Goal: Find specific page/section: Find specific page/section

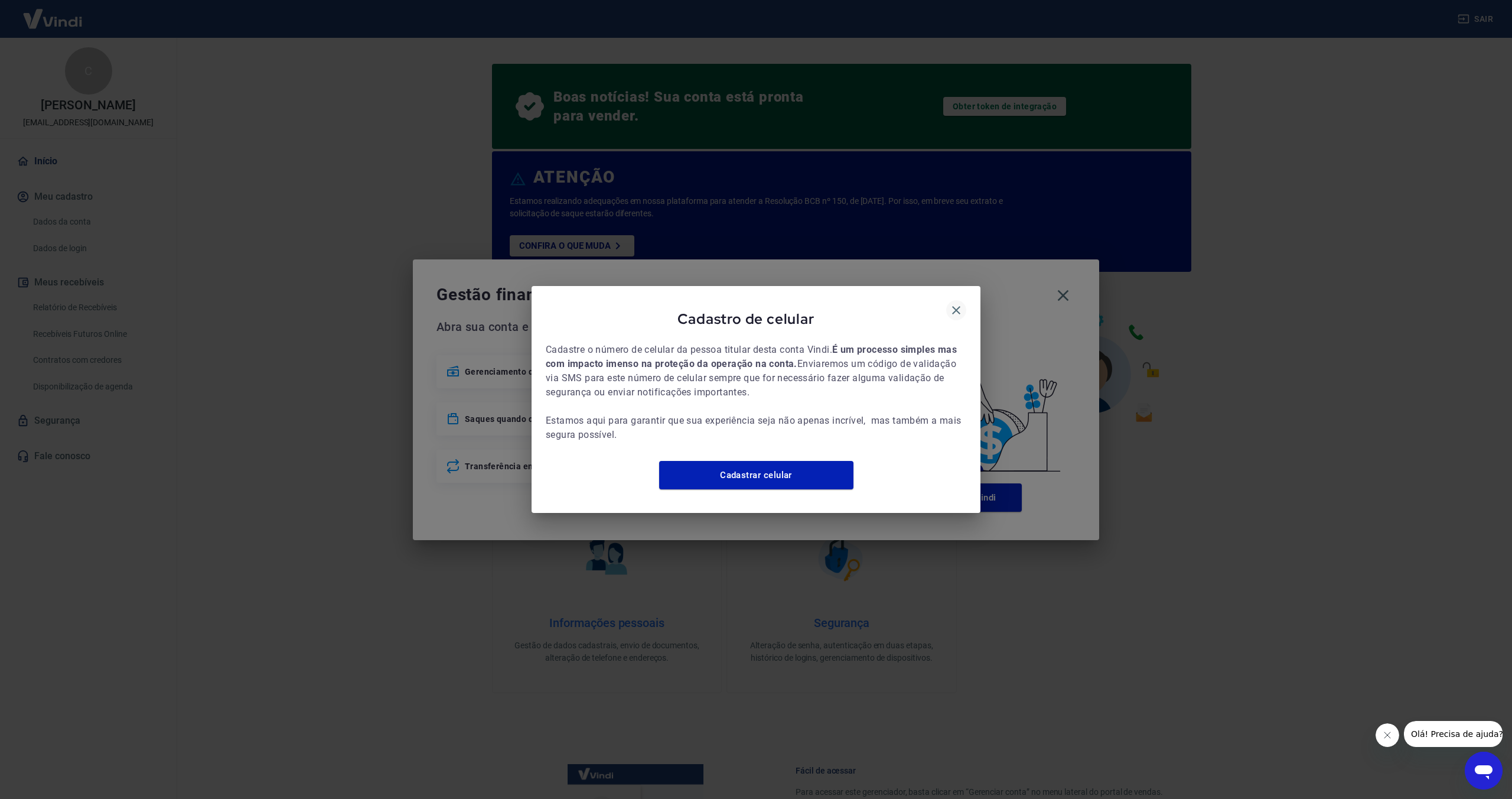
click at [956, 303] on icon "button" at bounding box center [956, 310] width 14 height 14
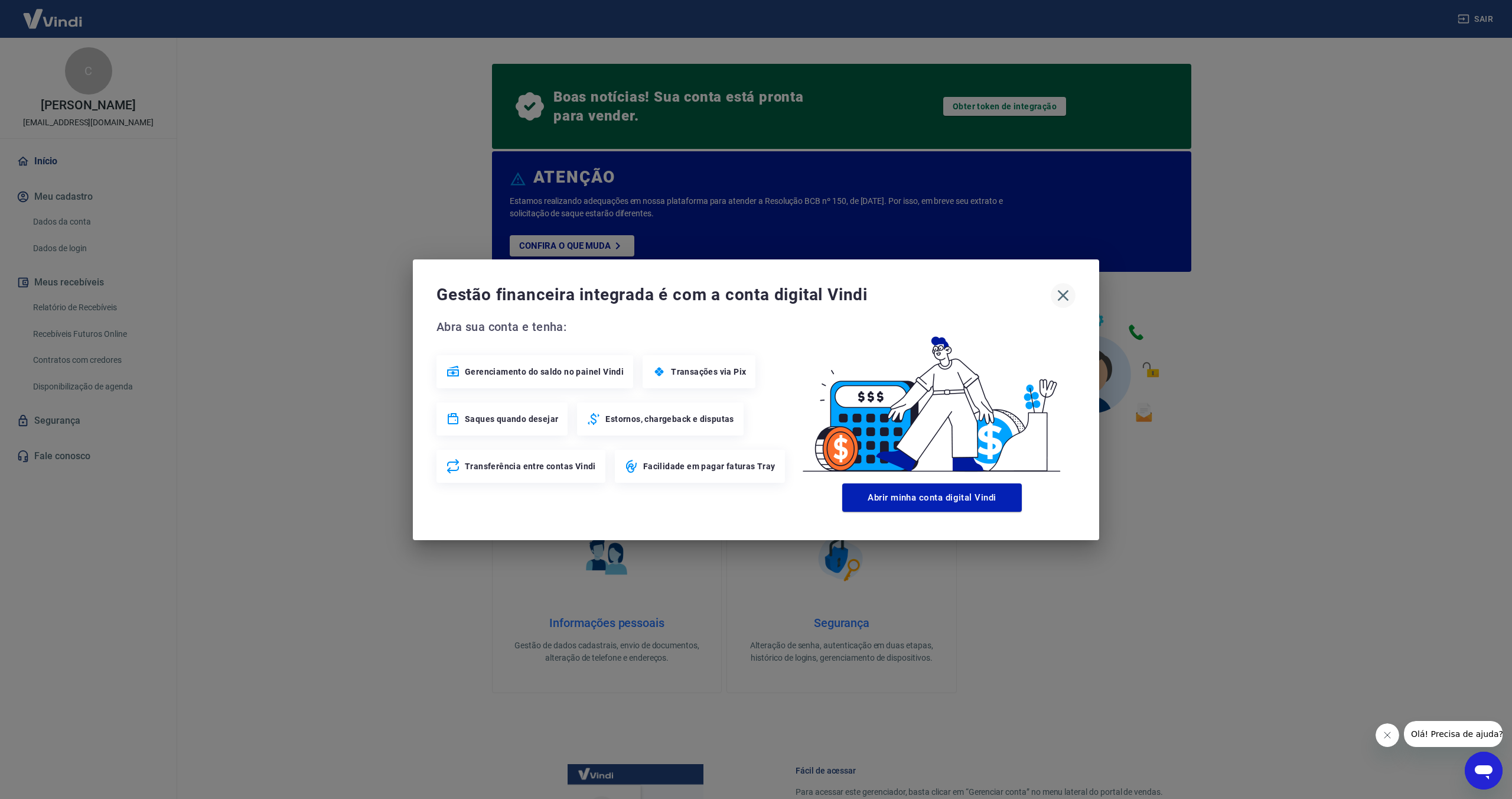
click at [1062, 294] on icon "button" at bounding box center [1063, 295] width 11 height 12
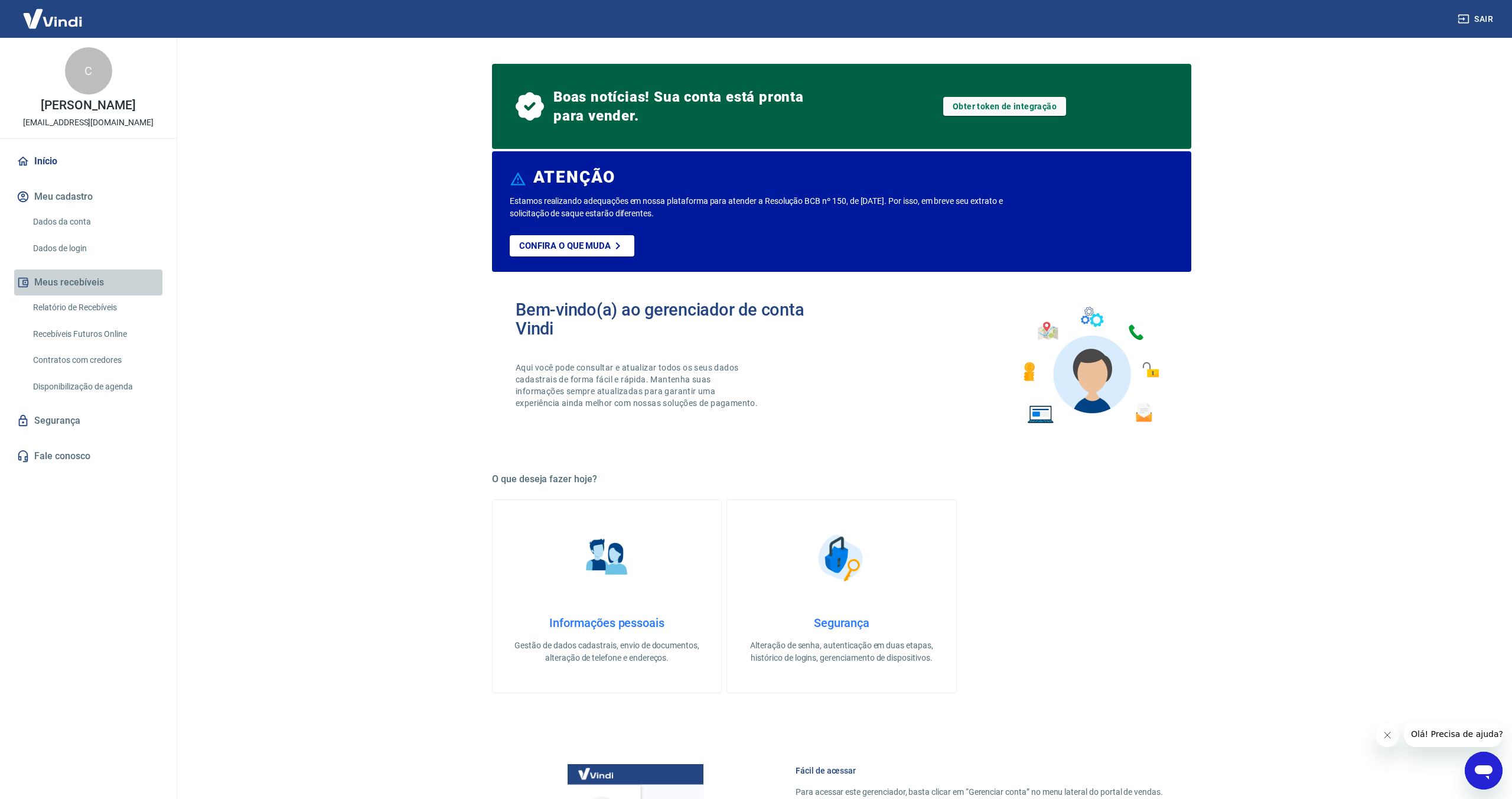
click at [84, 281] on button "Meus recebíveis" at bounding box center [87, 282] width 148 height 26
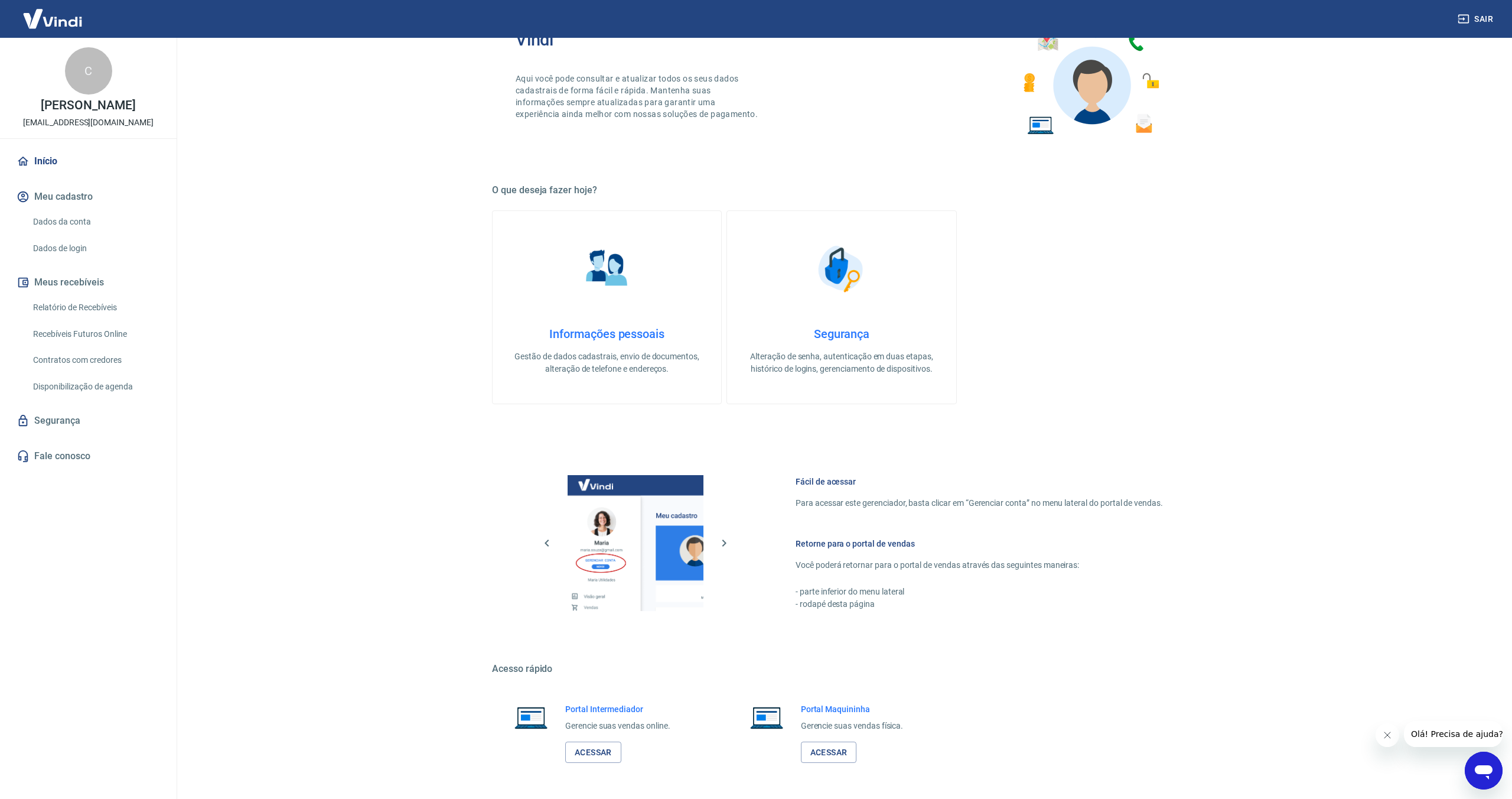
scroll to position [239, 0]
